Goal: Transaction & Acquisition: Purchase product/service

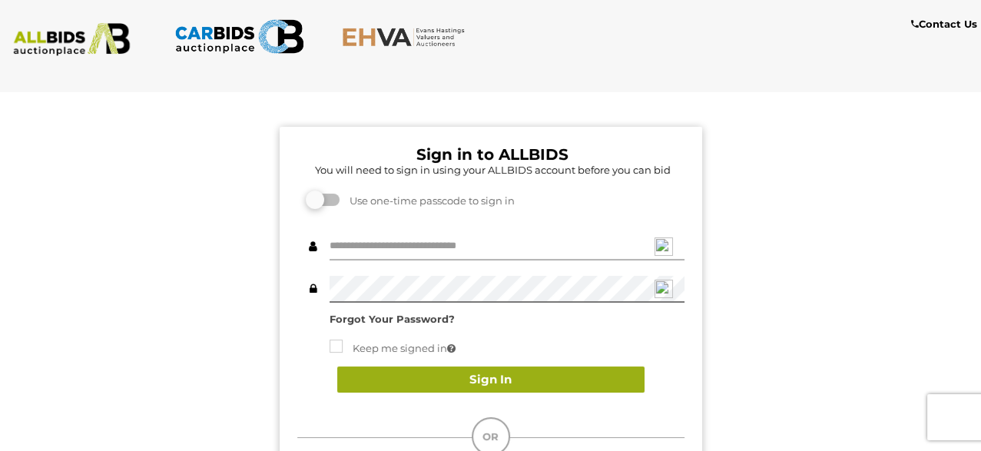
type input "**********"
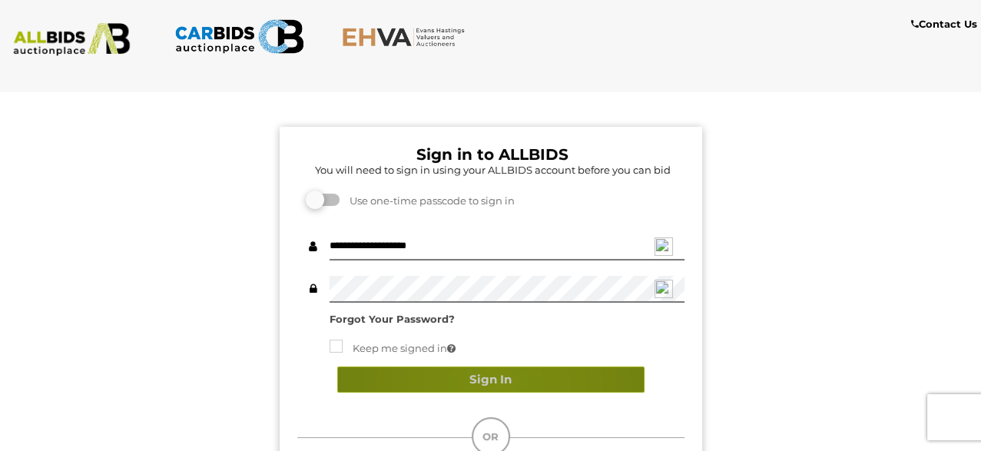
click at [496, 384] on button "Sign In" at bounding box center [490, 380] width 307 height 27
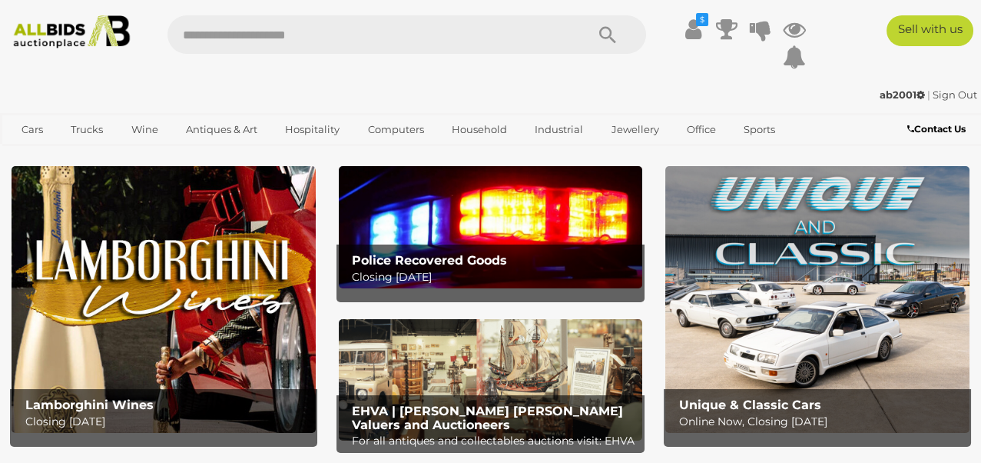
click at [215, 35] on input "text" at bounding box center [369, 34] width 403 height 38
type input "**********"
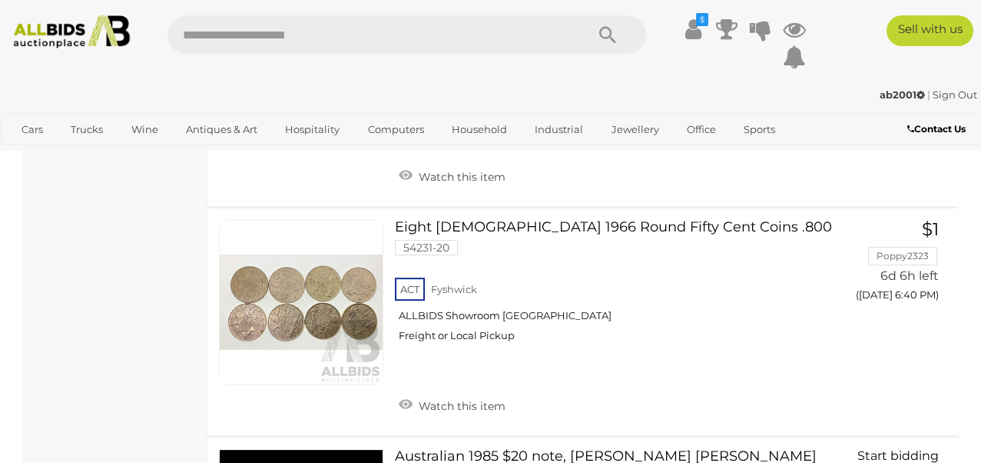
scroll to position [1268, 0]
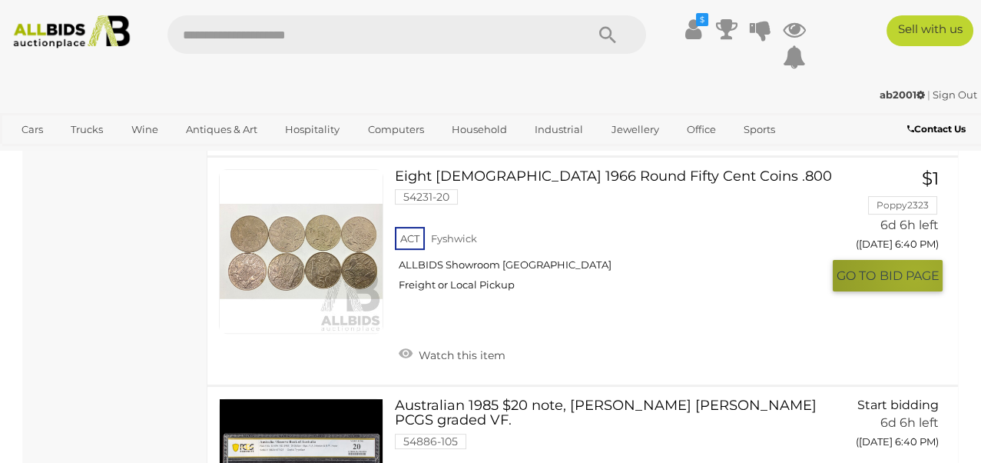
click at [915, 274] on span "BID PAGE" at bounding box center [910, 275] width 60 height 16
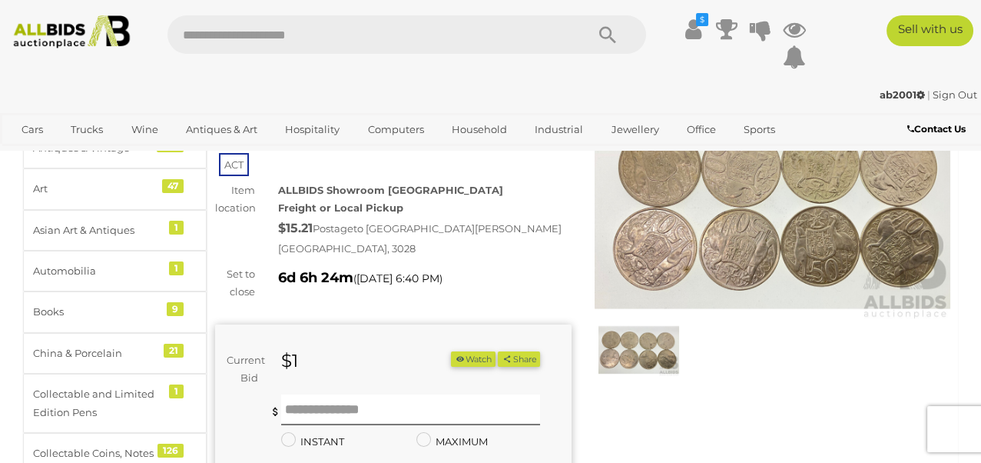
scroll to position [173, 0]
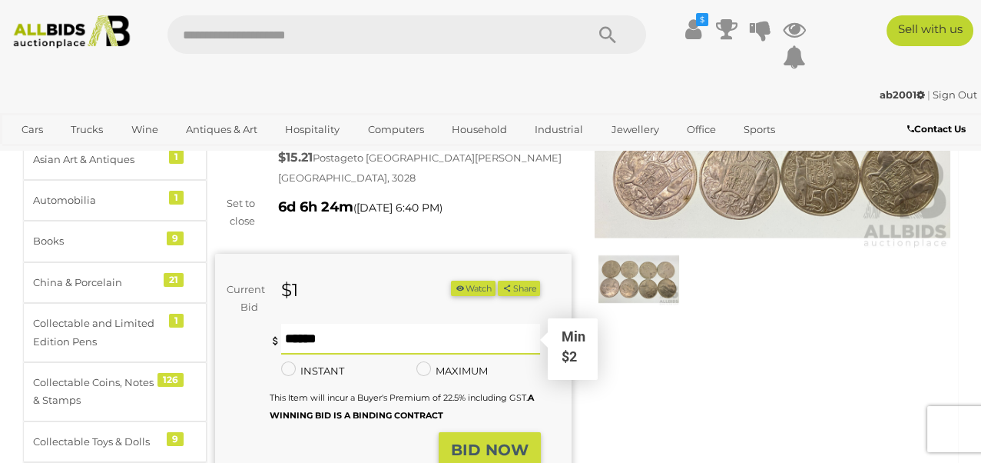
click at [284, 323] on input "text" at bounding box center [411, 338] width 260 height 31
type input "**"
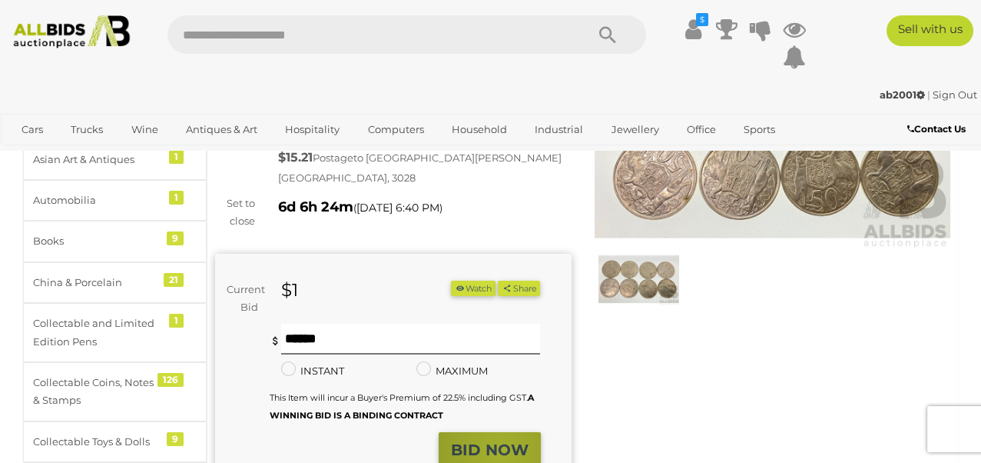
click at [501, 440] on strong "BID NOW" at bounding box center [490, 449] width 78 height 18
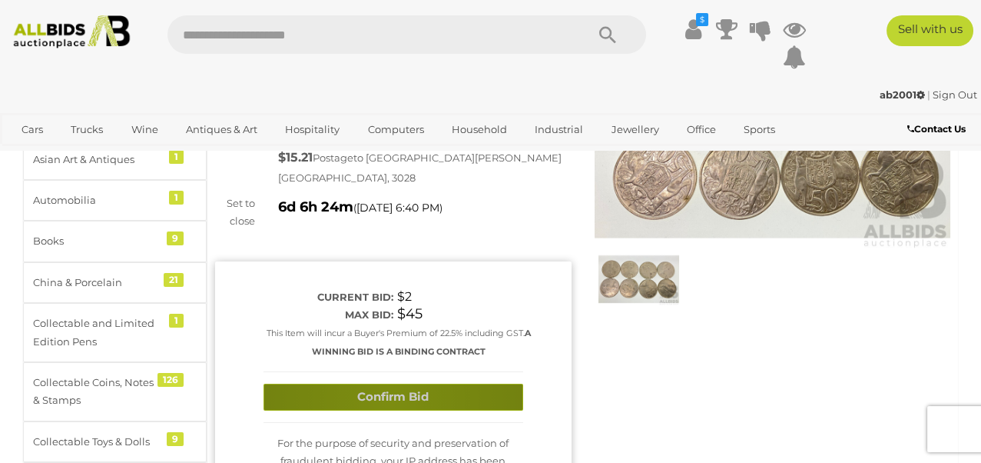
click at [388, 383] on button "Confirm Bid" at bounding box center [394, 396] width 260 height 27
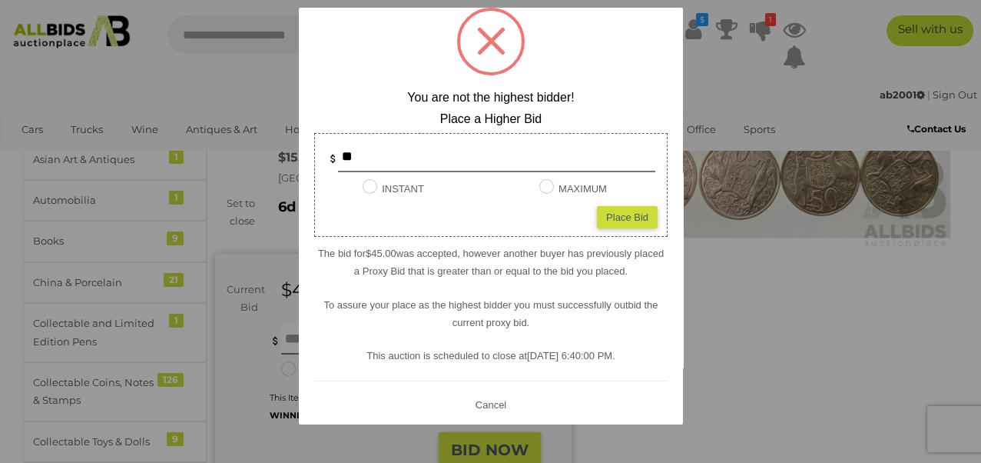
scroll to position [36, 0]
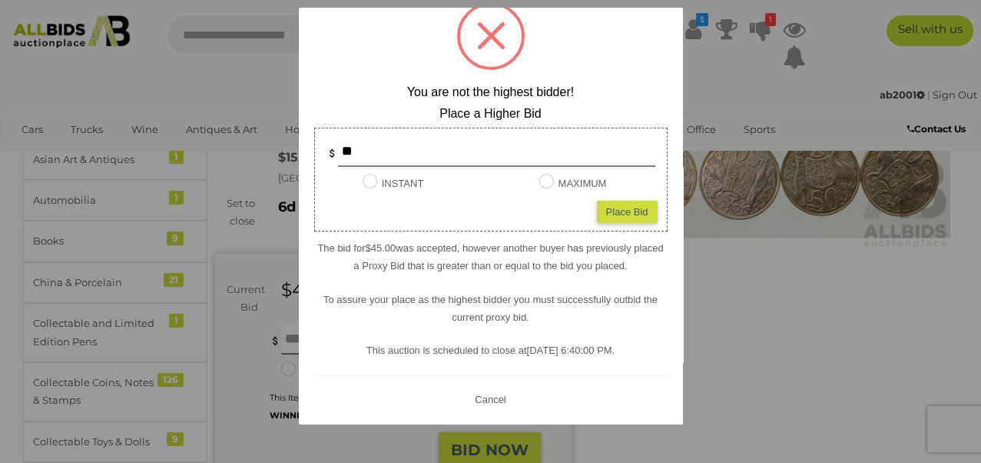
click at [475, 400] on button "Cancel" at bounding box center [490, 399] width 40 height 19
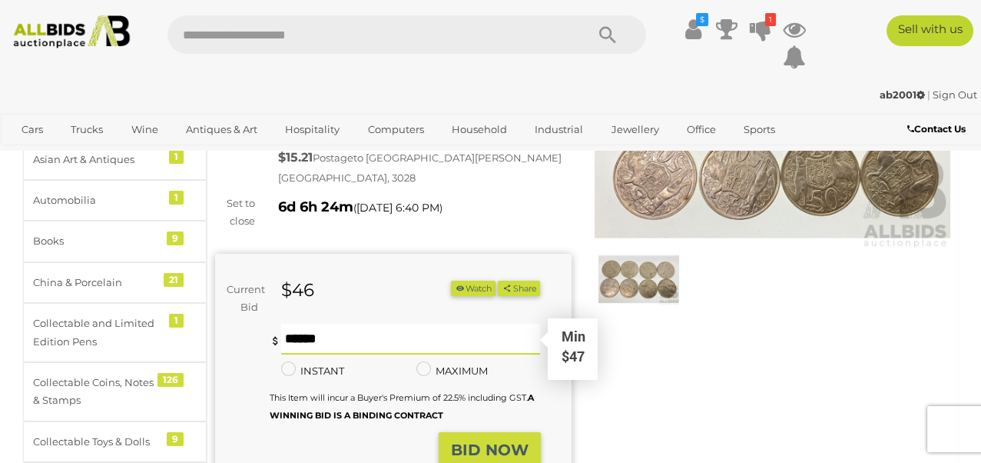
click at [313, 323] on input "text" at bounding box center [411, 338] width 260 height 31
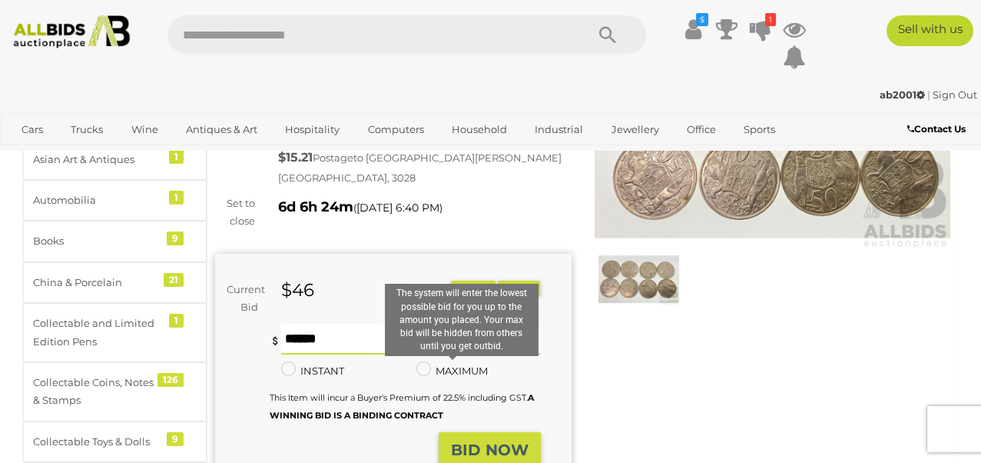
type input "*"
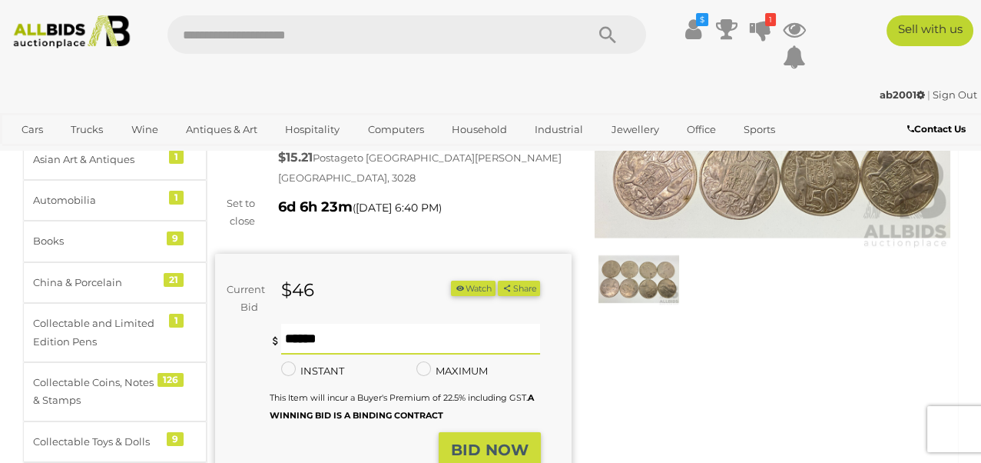
type input "**"
click at [490, 440] on strong "BID NOW" at bounding box center [490, 449] width 78 height 18
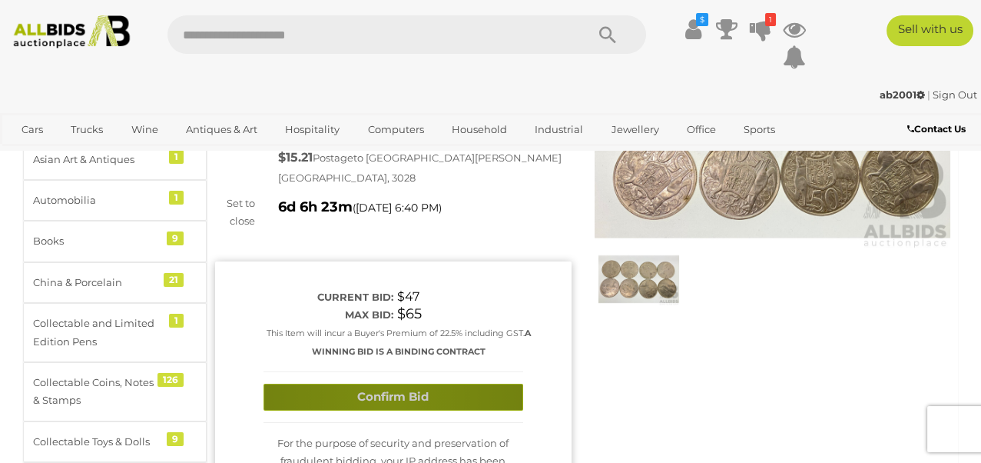
click at [387, 383] on button "Confirm Bid" at bounding box center [394, 396] width 260 height 27
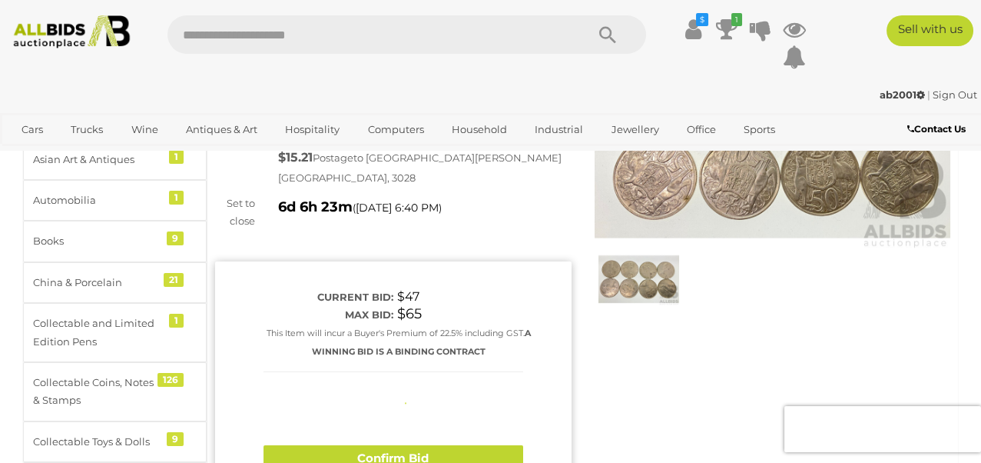
scroll to position [0, 0]
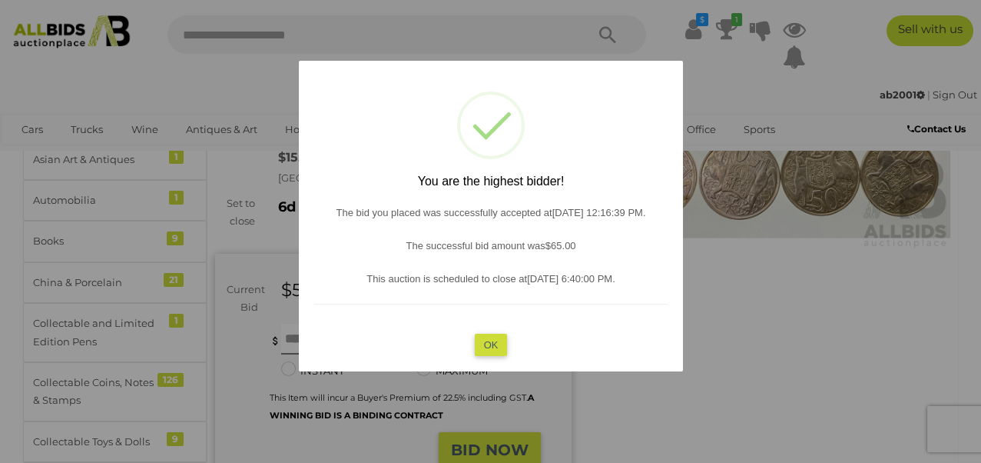
click at [491, 342] on button "OK" at bounding box center [490, 344] width 33 height 22
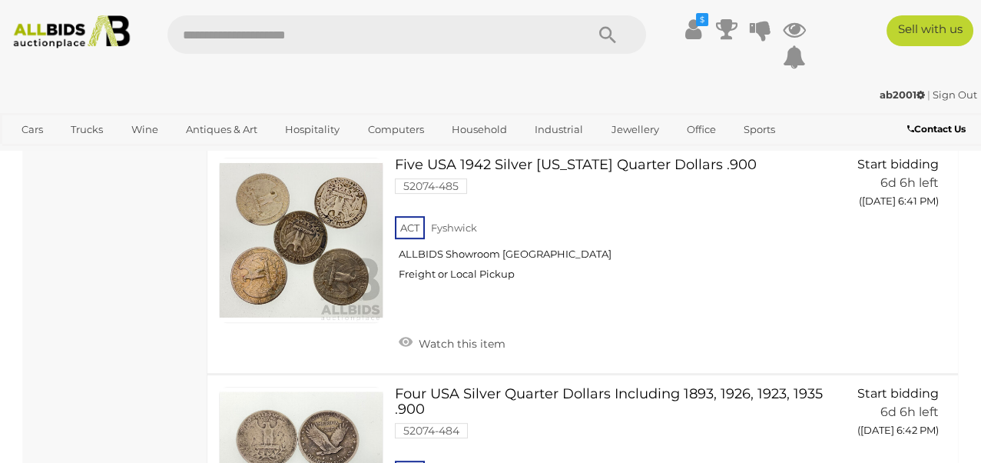
scroll to position [1783, 0]
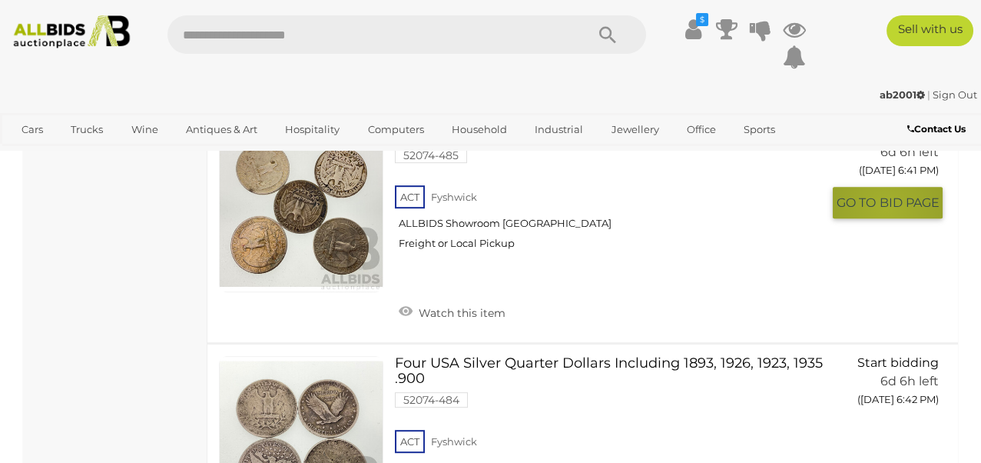
click at [887, 194] on span "BID PAGE" at bounding box center [910, 202] width 60 height 16
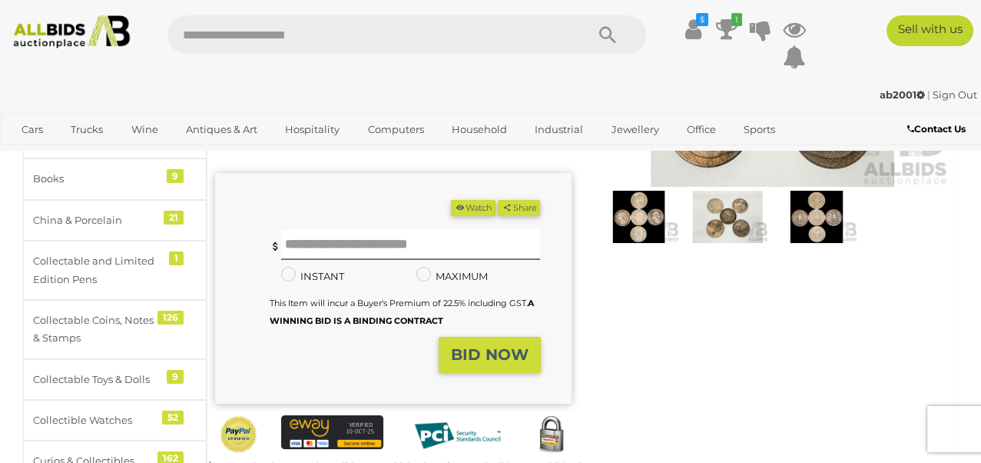
scroll to position [276, 0]
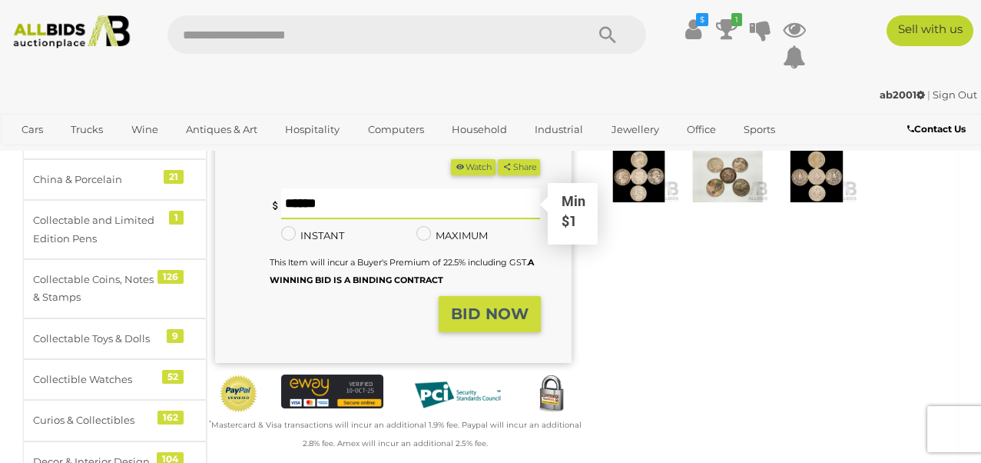
click at [287, 188] on input "text" at bounding box center [411, 203] width 260 height 31
click at [320, 188] on input "text" at bounding box center [411, 203] width 260 height 31
type input "**"
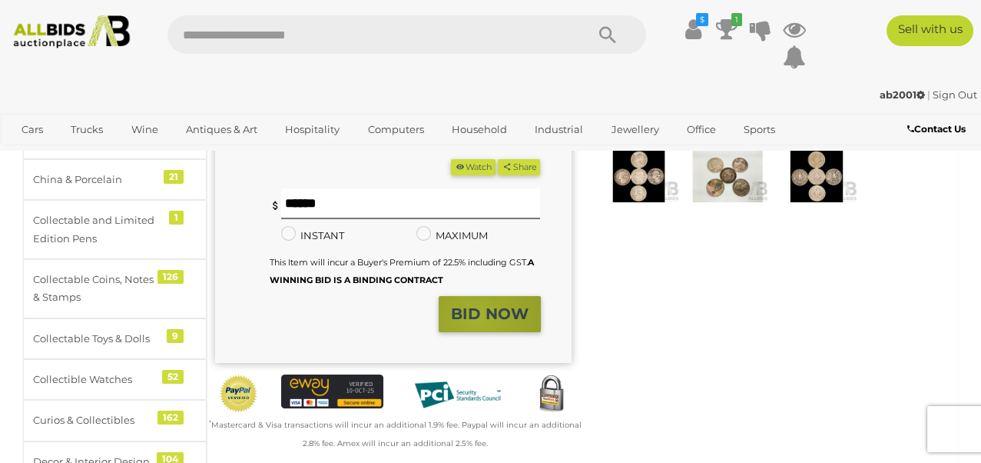
click at [479, 304] on strong "BID NOW" at bounding box center [490, 313] width 78 height 18
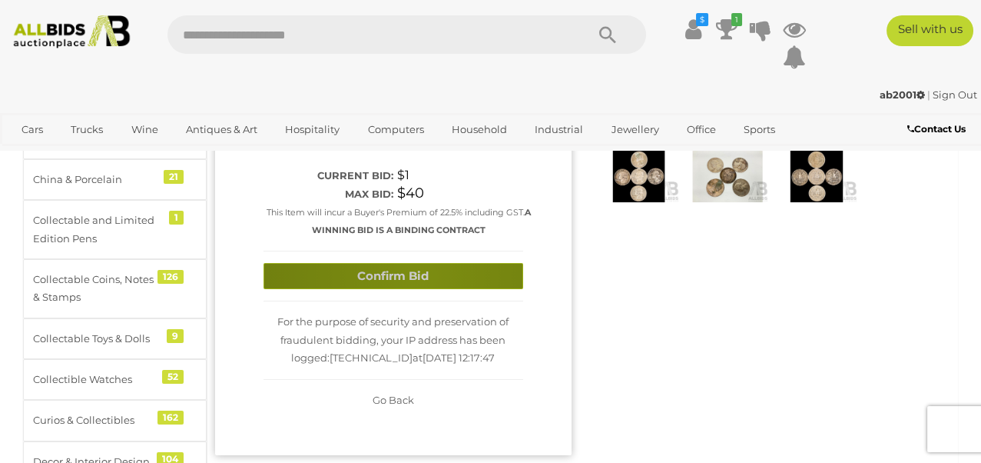
click at [421, 263] on button "Confirm Bid" at bounding box center [394, 276] width 260 height 27
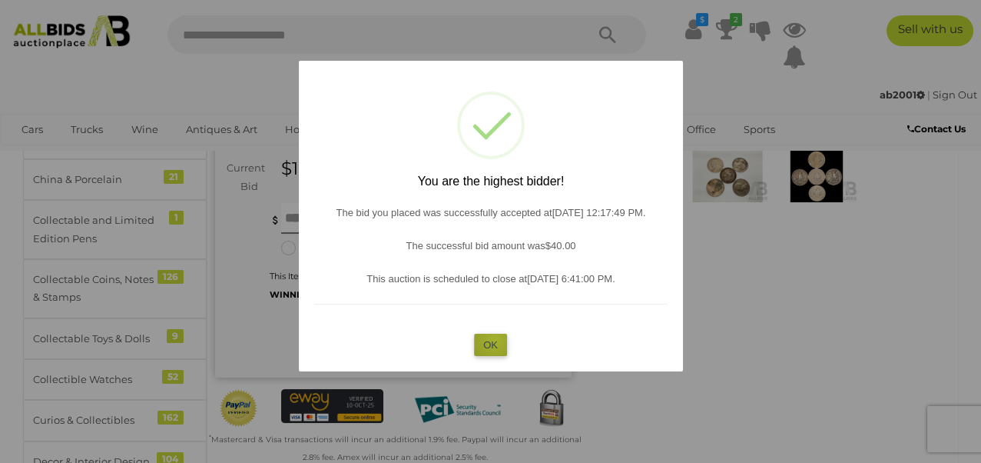
click at [495, 340] on button "OK" at bounding box center [490, 344] width 33 height 22
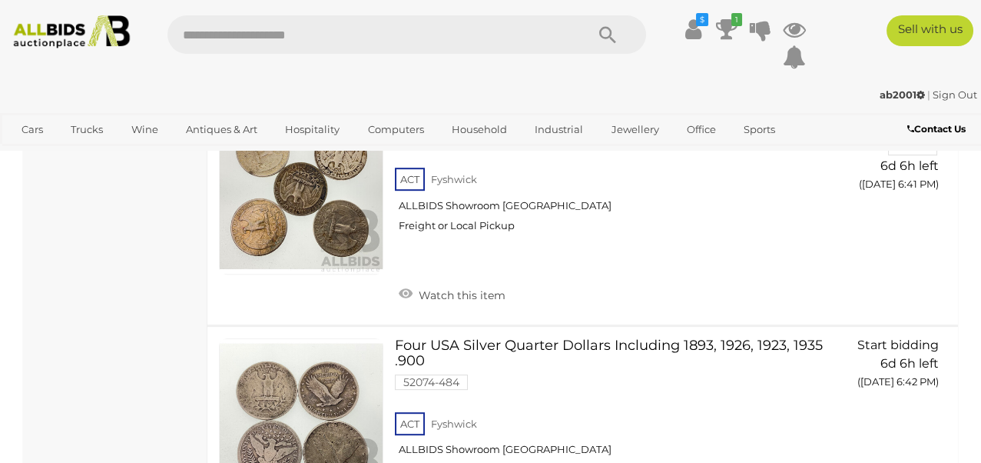
scroll to position [1800, 0]
click at [895, 406] on span "BID PAGE" at bounding box center [910, 414] width 60 height 16
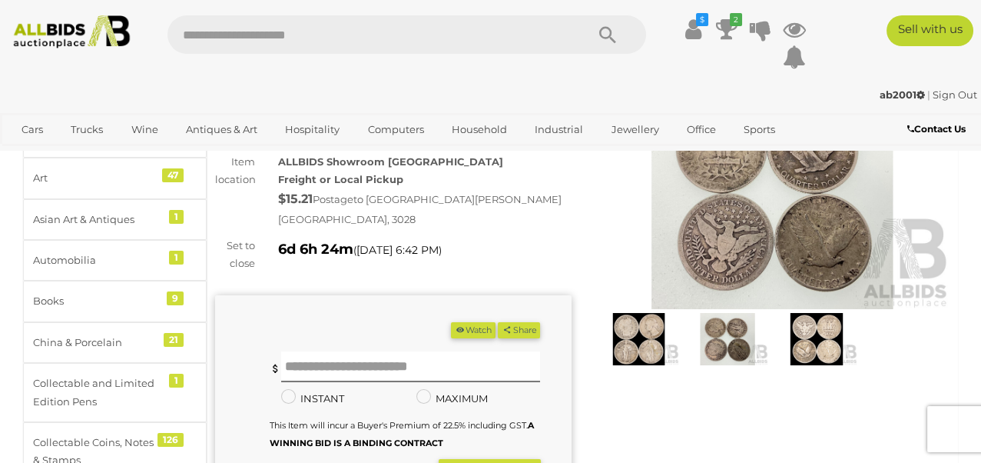
scroll to position [143, 0]
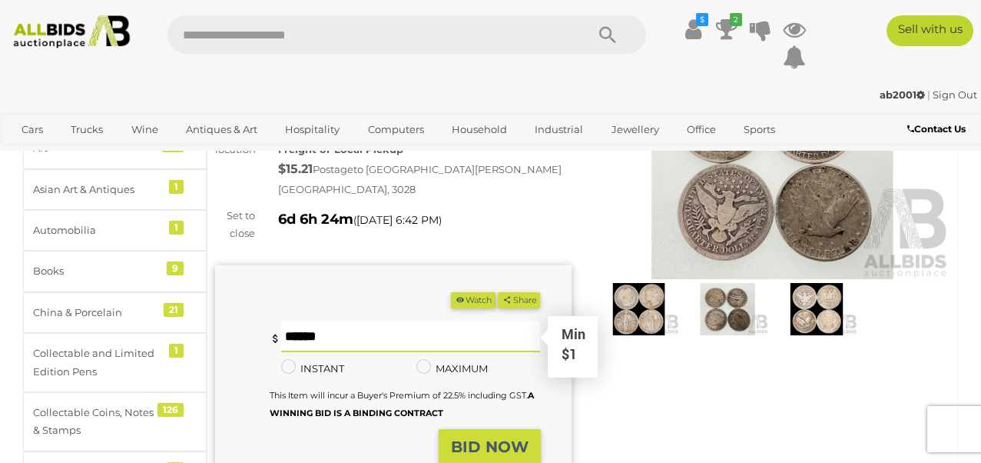
click at [326, 321] on input "text" at bounding box center [411, 336] width 260 height 31
type input "**"
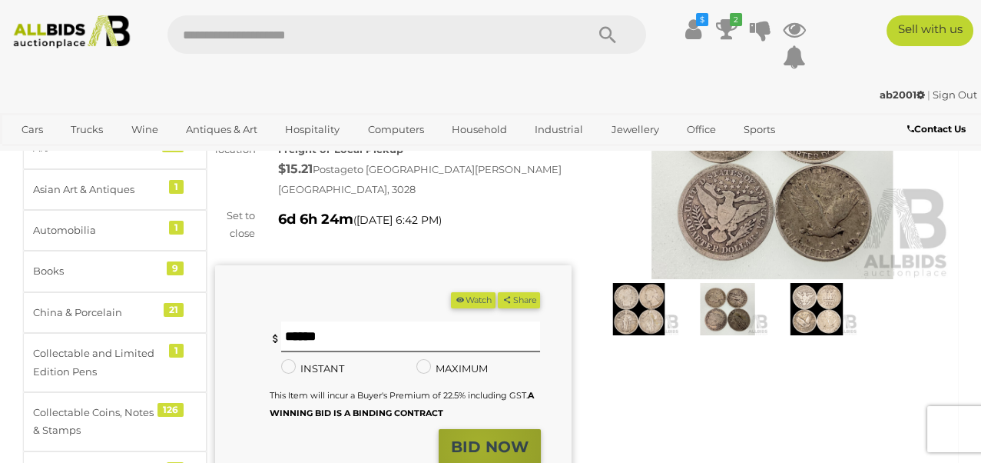
click at [480, 437] on strong "BID NOW" at bounding box center [490, 446] width 78 height 18
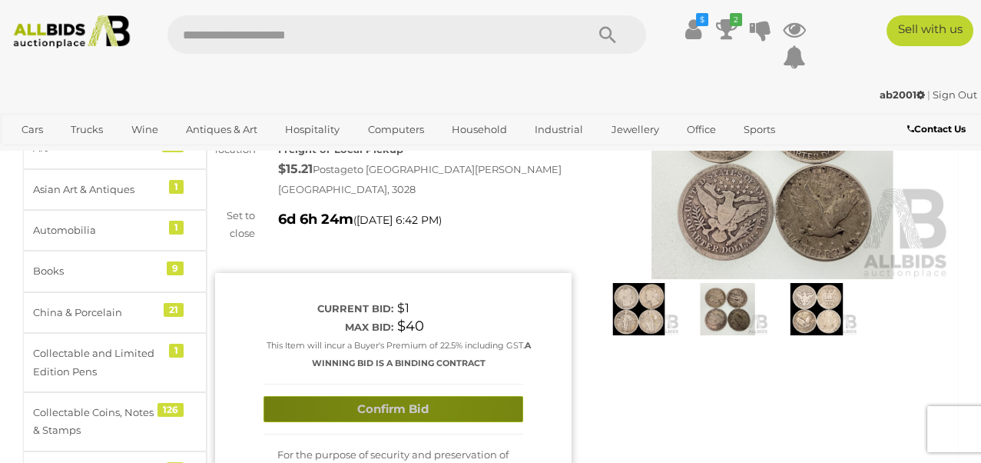
click at [430, 396] on button "Confirm Bid" at bounding box center [394, 409] width 260 height 27
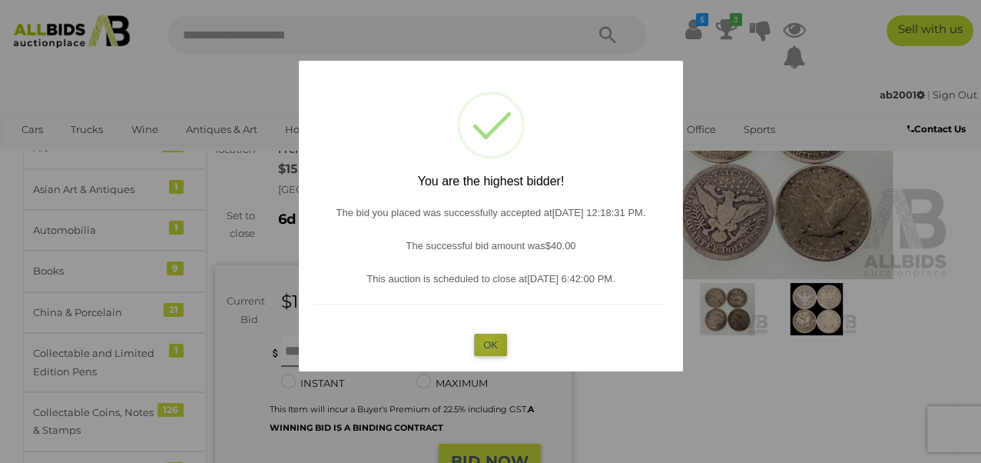
click at [487, 341] on button "OK" at bounding box center [490, 344] width 33 height 22
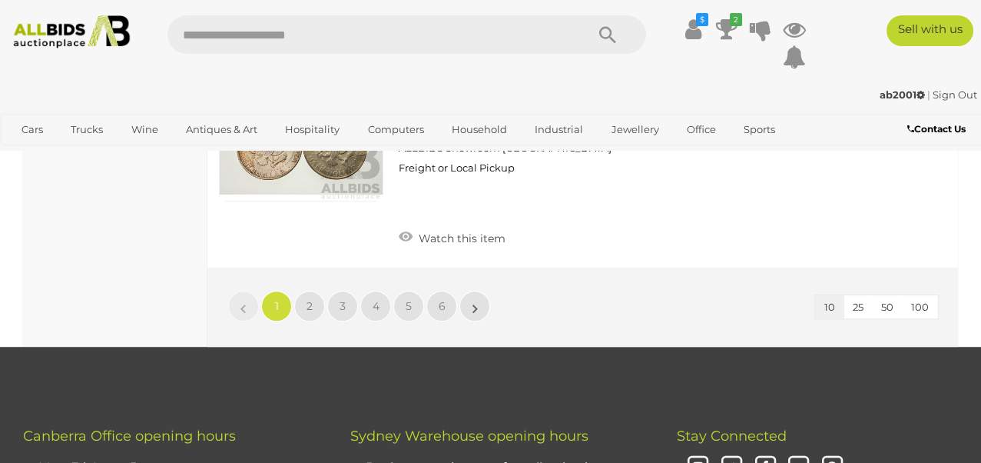
scroll to position [2407, 0]
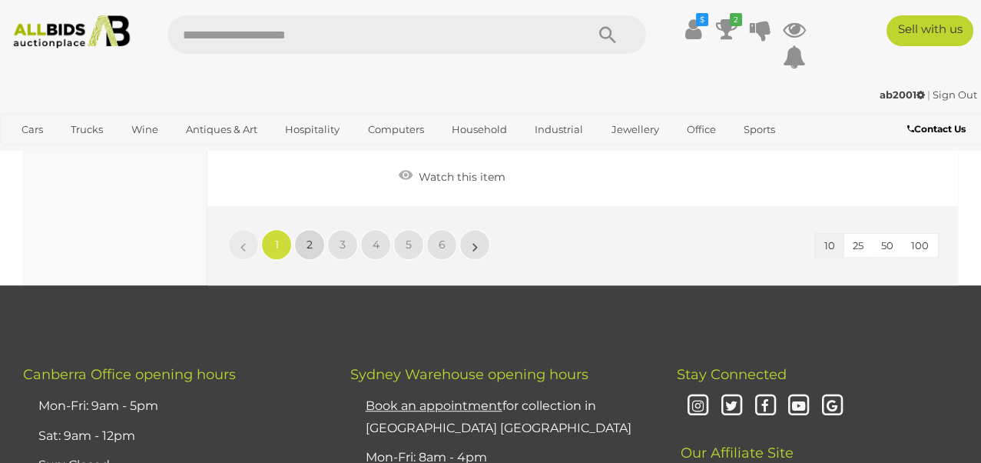
click at [310, 237] on span "2" at bounding box center [310, 244] width 6 height 14
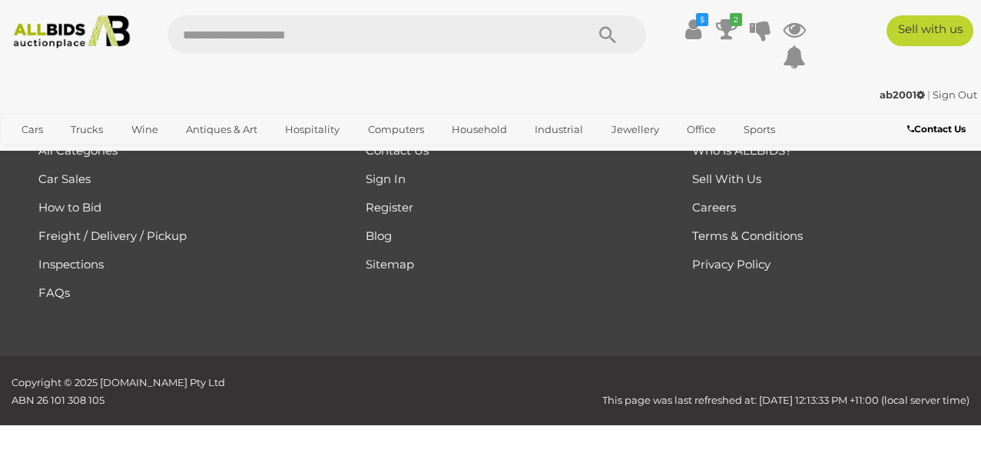
scroll to position [0, 0]
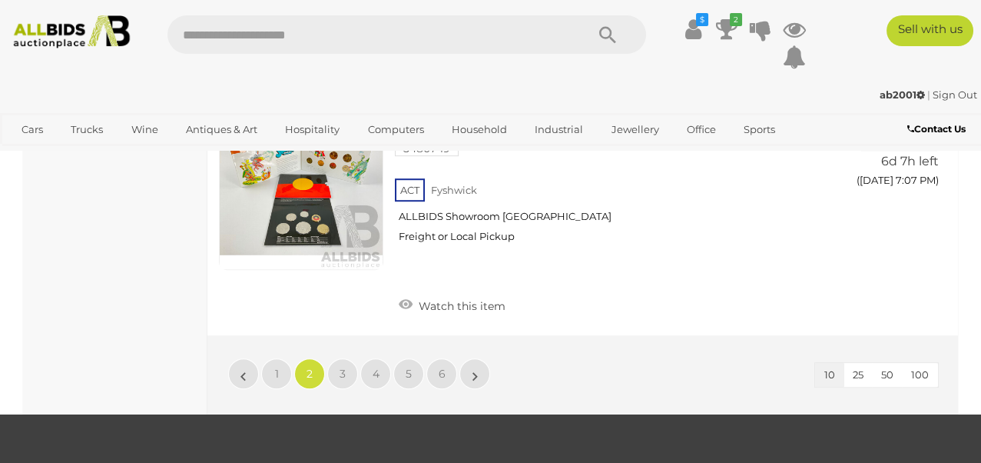
scroll to position [2446, 0]
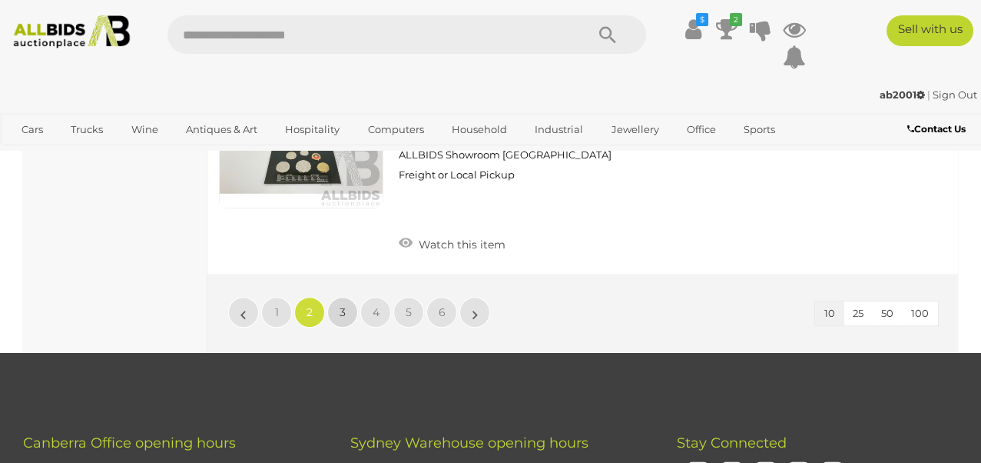
click at [340, 305] on span "3" at bounding box center [343, 312] width 6 height 14
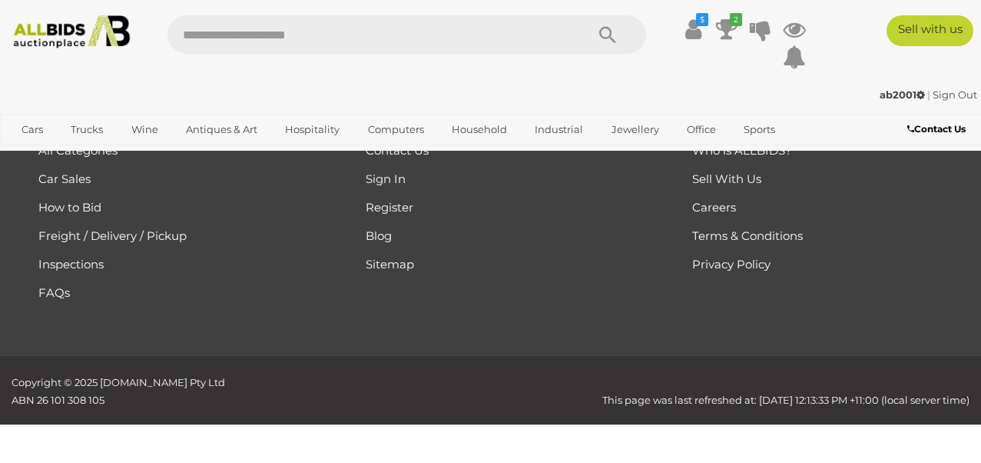
scroll to position [0, 0]
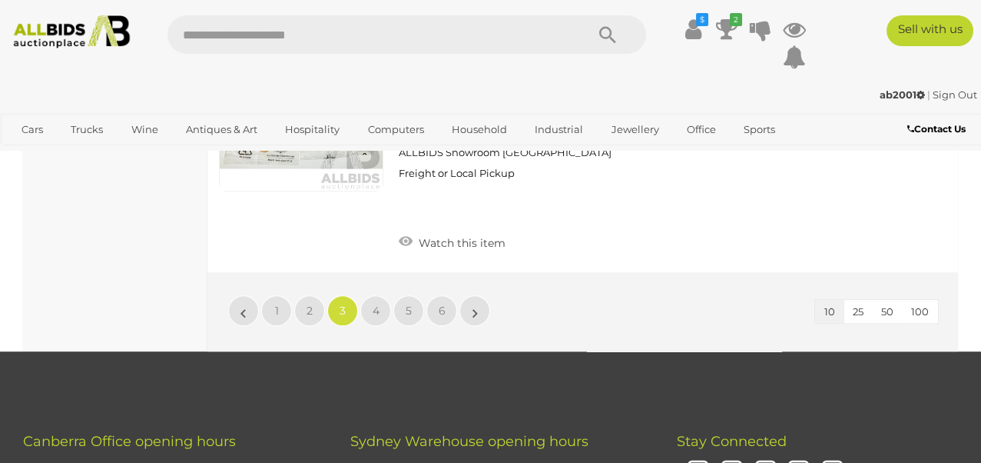
scroll to position [2487, 0]
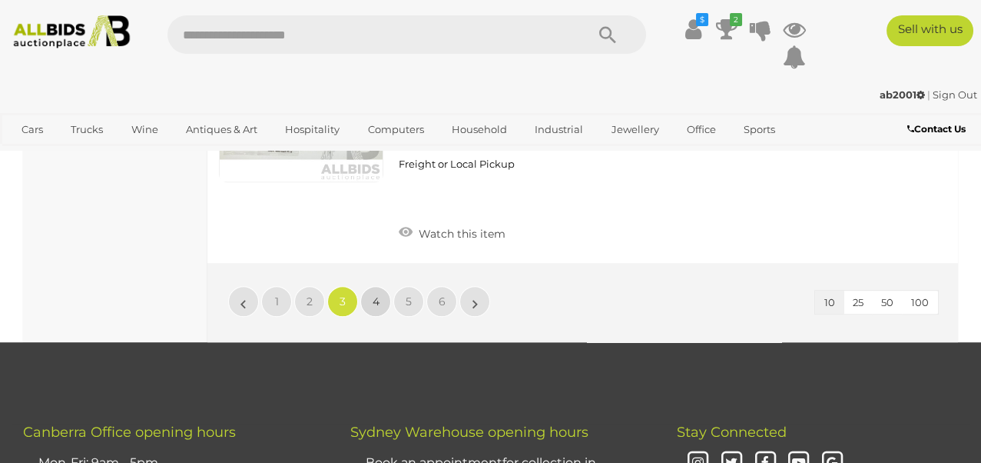
click at [373, 303] on span "4" at bounding box center [376, 301] width 7 height 14
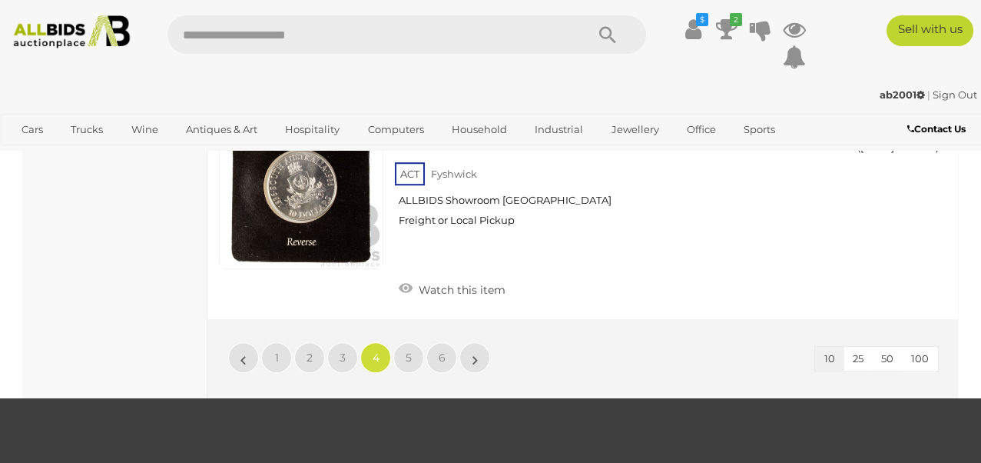
scroll to position [2468, 0]
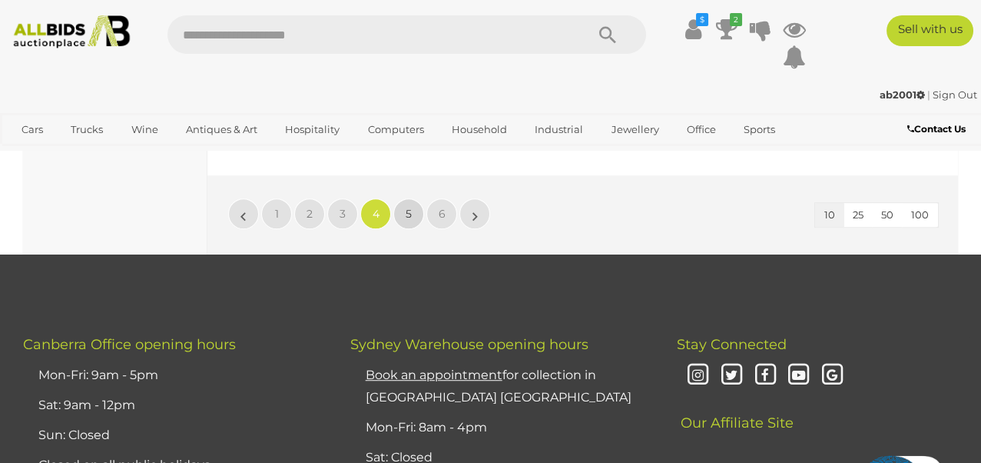
click at [402, 212] on link "5" at bounding box center [408, 213] width 31 height 31
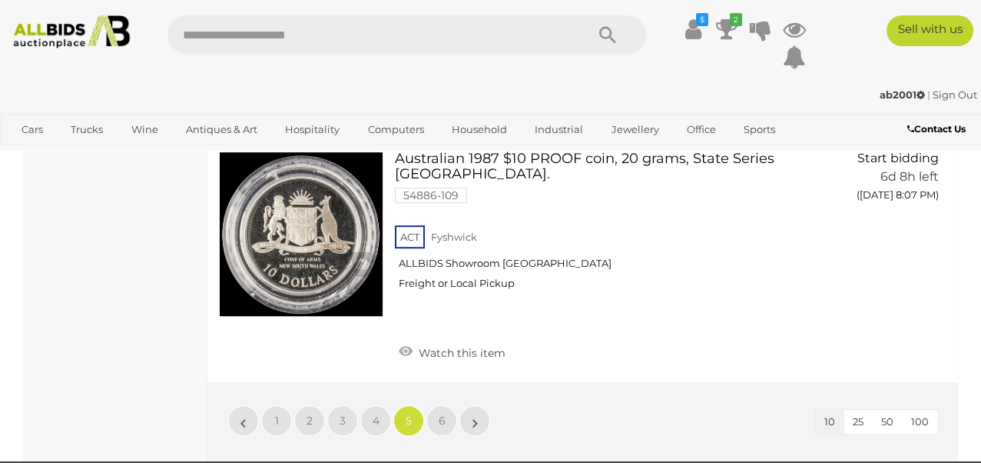
scroll to position [2263, 0]
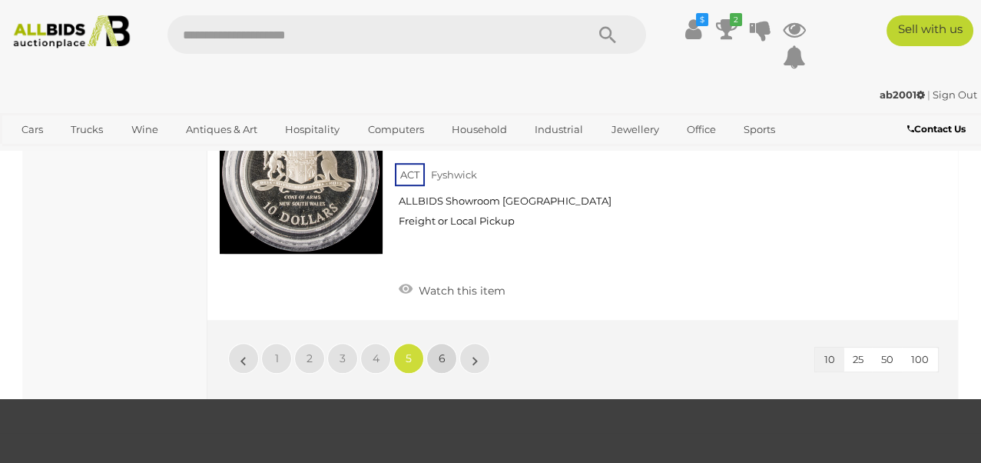
click at [442, 351] on span "6" at bounding box center [442, 358] width 7 height 14
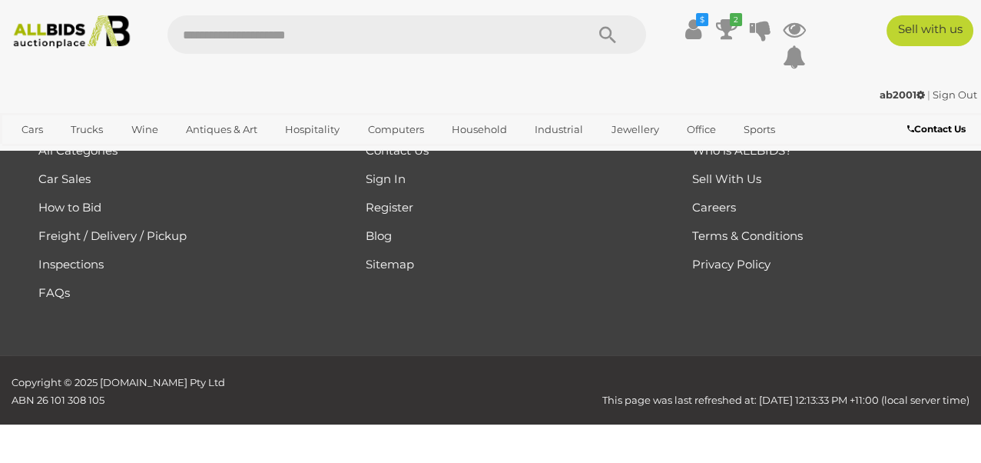
scroll to position [0, 0]
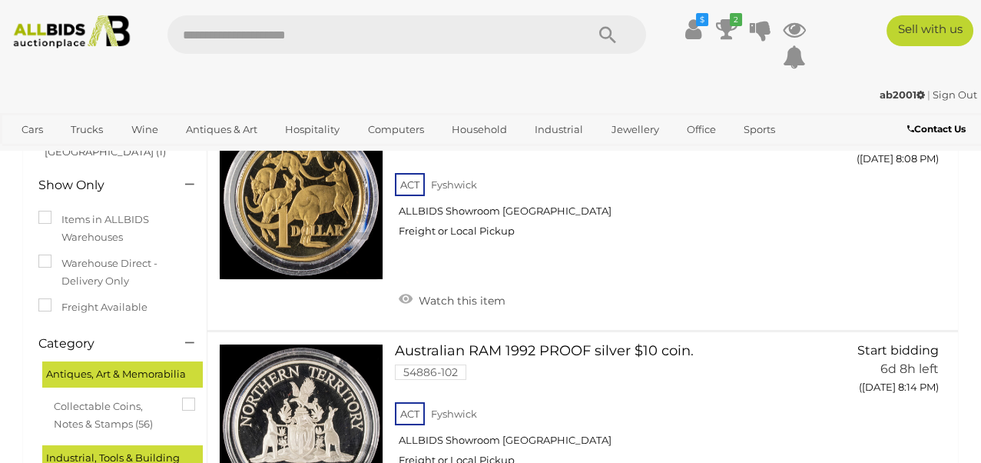
scroll to position [93, 0]
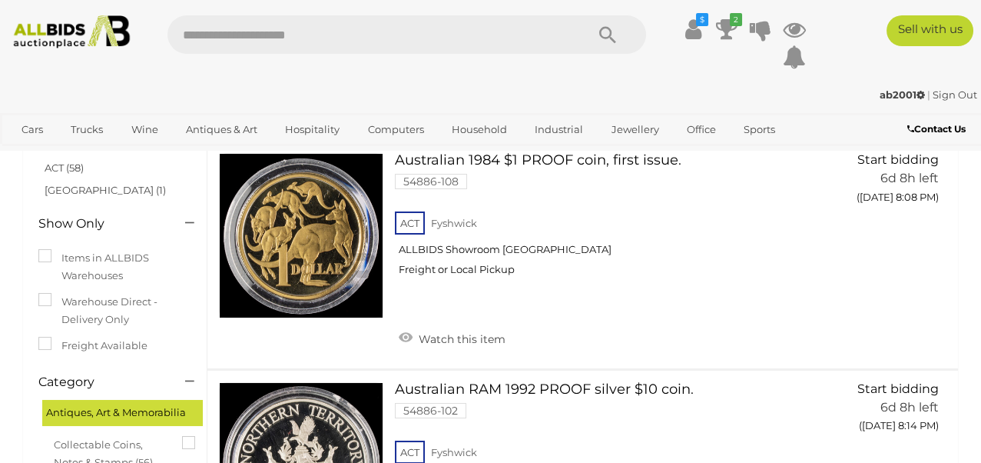
click at [950, 95] on link "Sign Out" at bounding box center [955, 94] width 45 height 12
